Goal: Submit feedback/report problem: Provide input to the site owners about the experience or issues

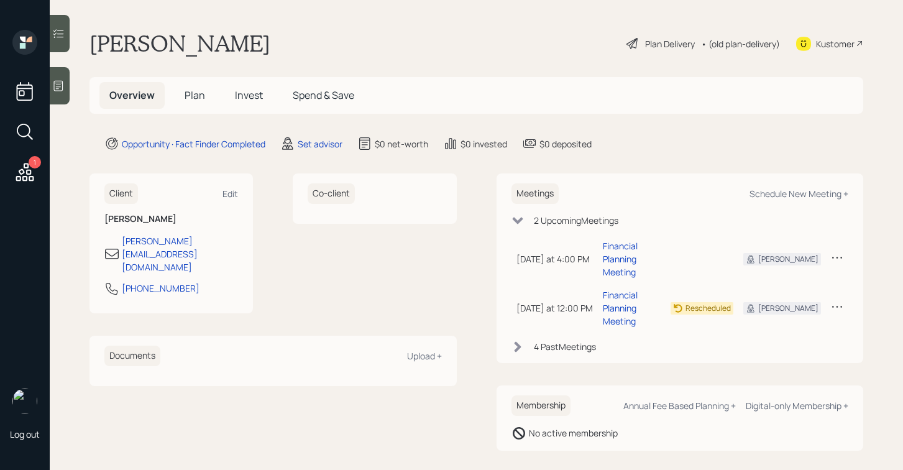
click at [63, 83] on icon at bounding box center [58, 86] width 9 height 11
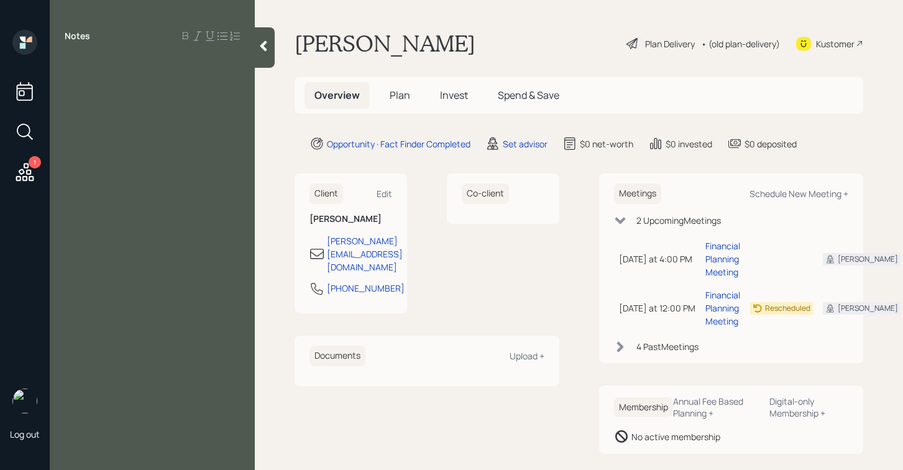
click at [261, 42] on icon at bounding box center [263, 46] width 12 height 12
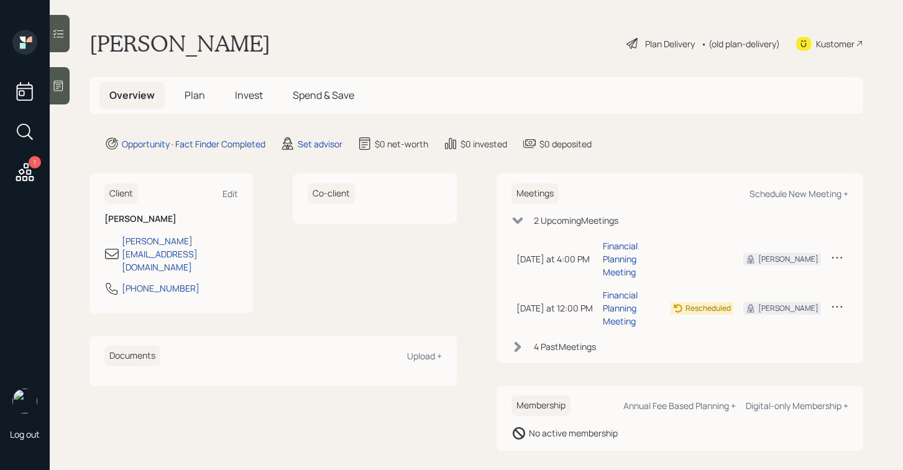
click at [65, 91] on div at bounding box center [60, 85] width 20 height 37
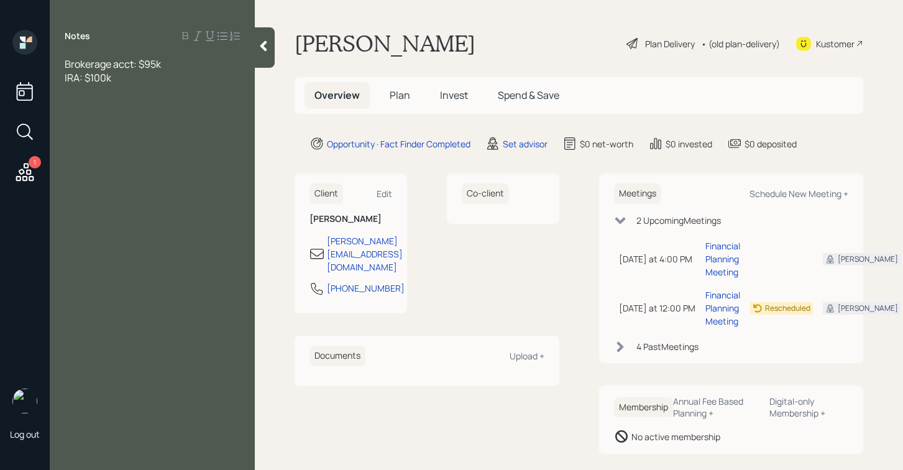
click at [66, 64] on span "Brokerage acct: $95k" at bounding box center [113, 64] width 96 height 14
click at [99, 65] on span "Age [DEMOGRAPHIC_DATA], working part time as real estate appraiser" at bounding box center [150, 70] width 171 height 27
click at [176, 76] on div "Age [DEMOGRAPHIC_DATA], single, working part time as real estate appraiser" at bounding box center [152, 77] width 175 height 41
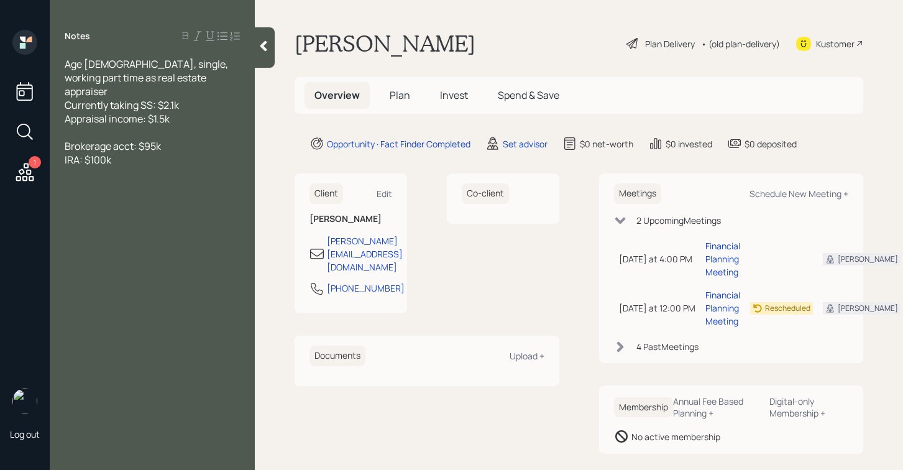
click at [160, 153] on div "IRA: $100k" at bounding box center [152, 160] width 175 height 14
click at [154, 126] on div at bounding box center [152, 133] width 175 height 14
click at [159, 139] on div "IRA: $100k" at bounding box center [152, 146] width 175 height 14
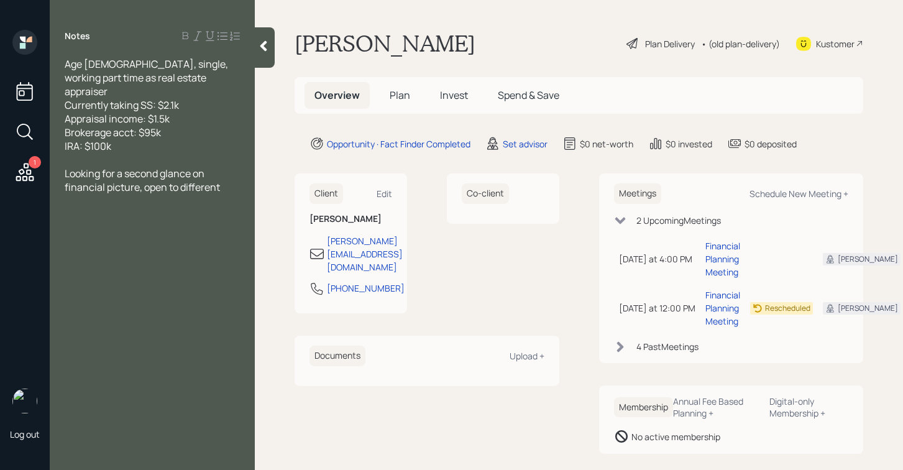
click at [65, 126] on span "Brokerage acct: $95k" at bounding box center [113, 133] width 96 height 14
click at [224, 173] on div "Looking for a second glance on financial picture, open to different" at bounding box center [152, 180] width 175 height 27
click at [265, 63] on div at bounding box center [265, 47] width 20 height 40
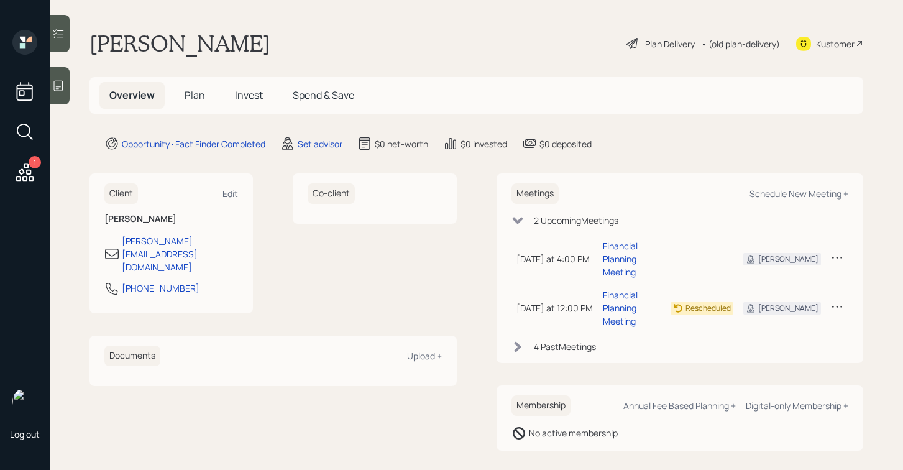
click at [56, 81] on icon at bounding box center [58, 86] width 12 height 12
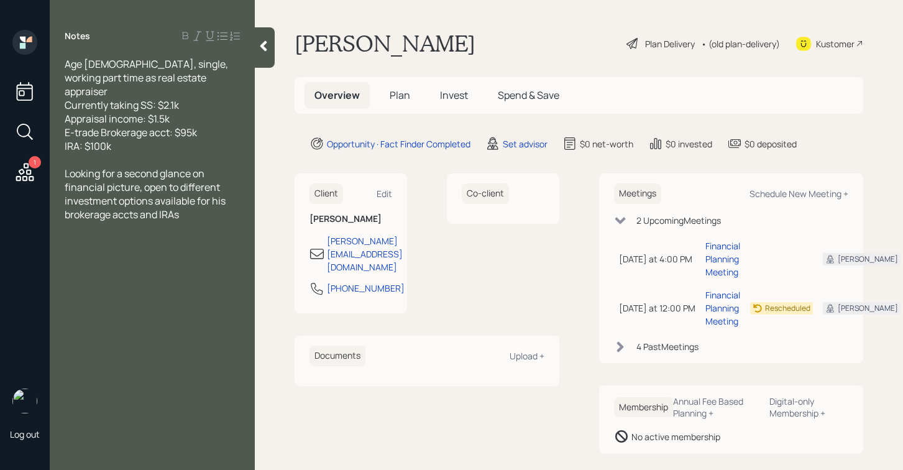
click at [265, 50] on icon at bounding box center [263, 46] width 7 height 11
